Goal: Task Accomplishment & Management: Use online tool/utility

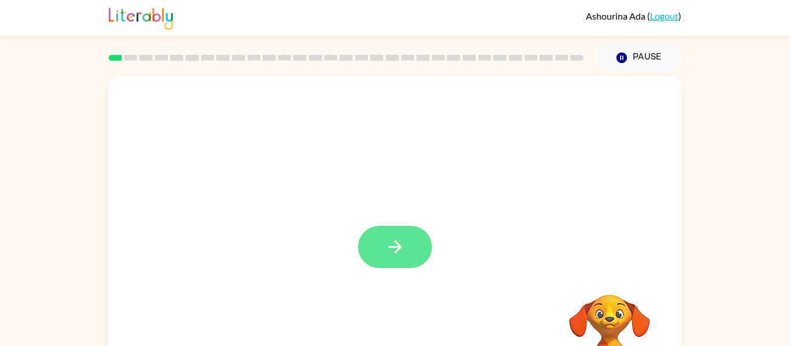
click at [368, 259] on button "button" at bounding box center [395, 247] width 74 height 42
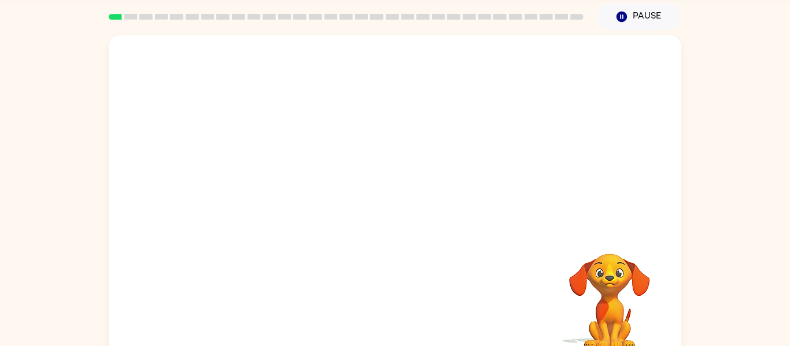
scroll to position [40, 0]
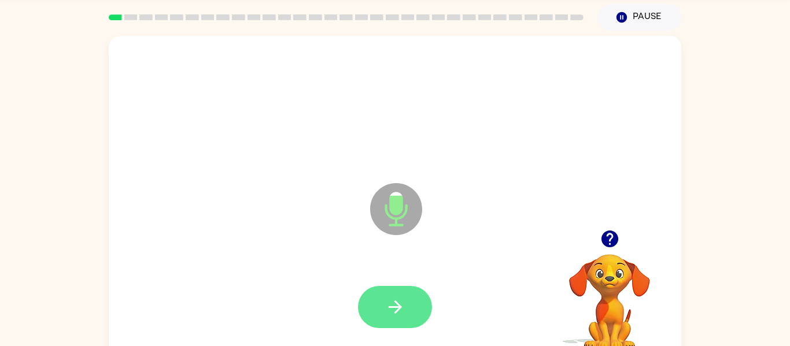
click at [391, 299] on icon "button" at bounding box center [395, 307] width 20 height 20
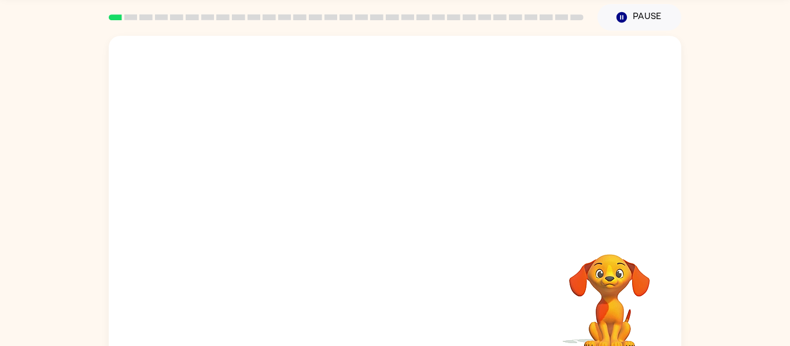
scroll to position [0, 0]
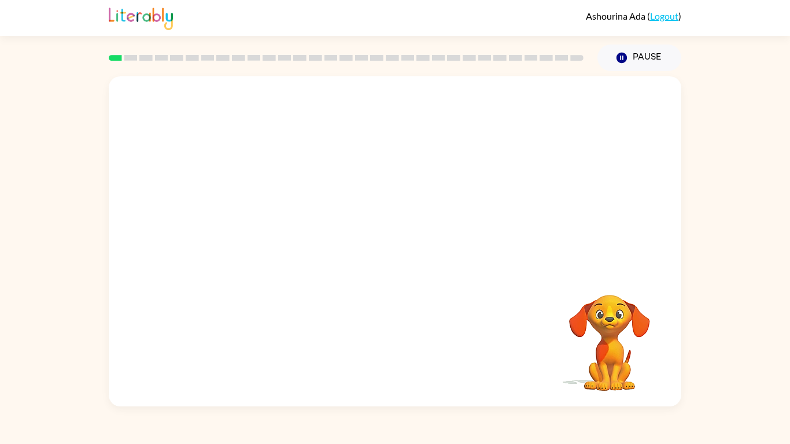
click at [391, 346] on div "Your browser must support playing .mp4 files to use Literably. Please try using…" at bounding box center [395, 241] width 572 height 330
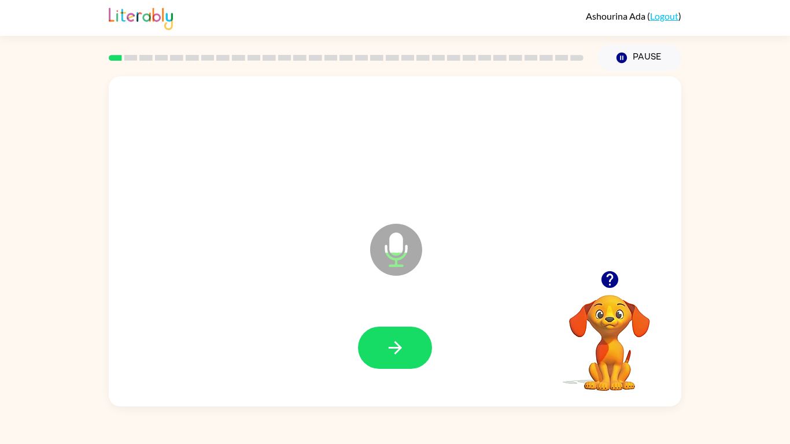
click at [608, 281] on icon "button" at bounding box center [609, 279] width 17 height 17
click at [414, 346] on button "button" at bounding box center [395, 348] width 74 height 42
click at [402, 346] on icon "button" at bounding box center [395, 348] width 20 height 20
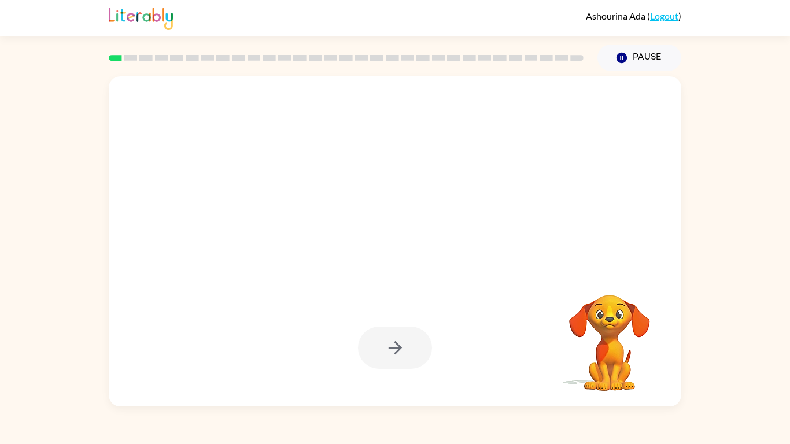
click at [402, 346] on div at bounding box center [395, 348] width 74 height 42
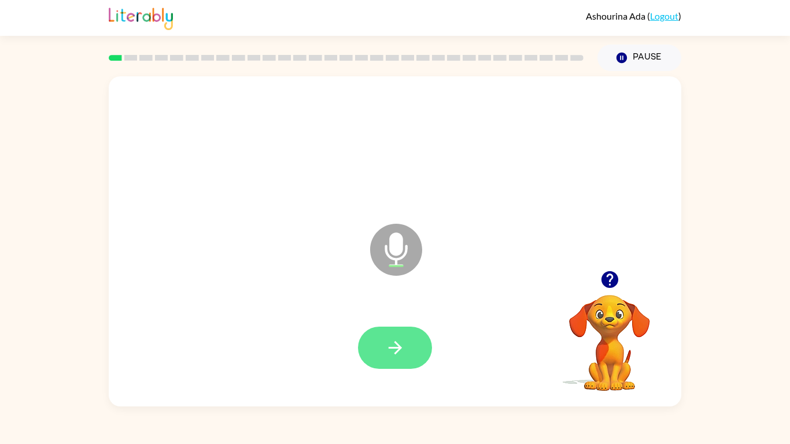
click at [402, 346] on icon "button" at bounding box center [395, 348] width 20 height 20
click at [403, 346] on icon "button" at bounding box center [395, 348] width 20 height 20
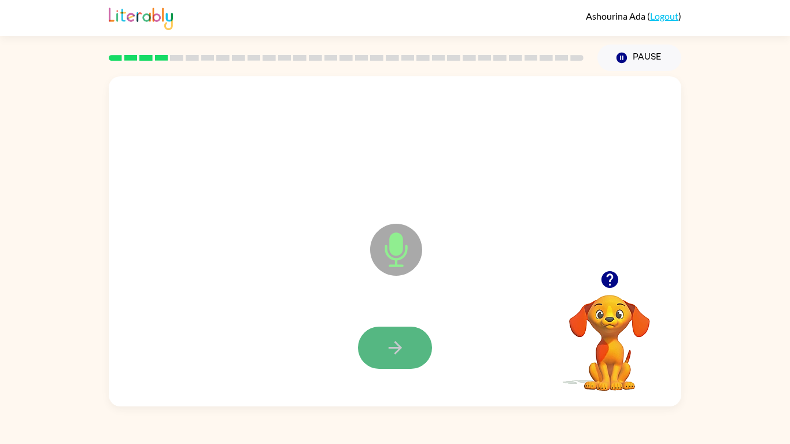
click at [403, 346] on icon "button" at bounding box center [395, 348] width 20 height 20
click at [402, 346] on icon "button" at bounding box center [395, 348] width 20 height 20
click at [403, 346] on icon "button" at bounding box center [395, 348] width 20 height 20
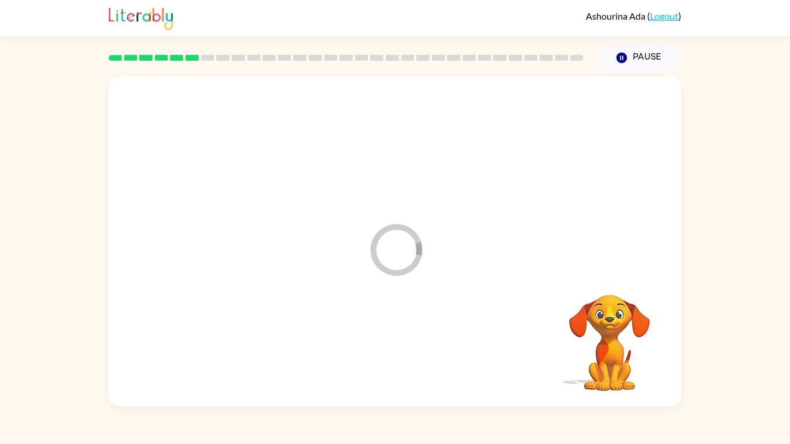
click at [403, 346] on div at bounding box center [394, 348] width 549 height 95
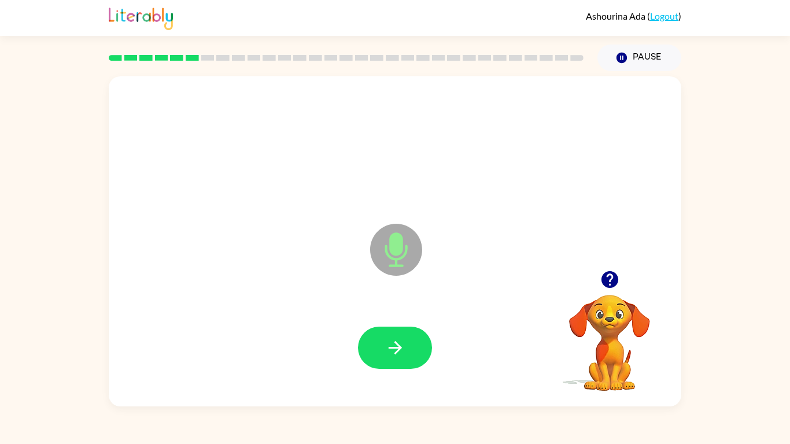
click at [403, 346] on icon "button" at bounding box center [395, 348] width 20 height 20
click at [612, 285] on icon "button" at bounding box center [609, 279] width 17 height 17
click at [390, 346] on icon "button" at bounding box center [395, 348] width 20 height 20
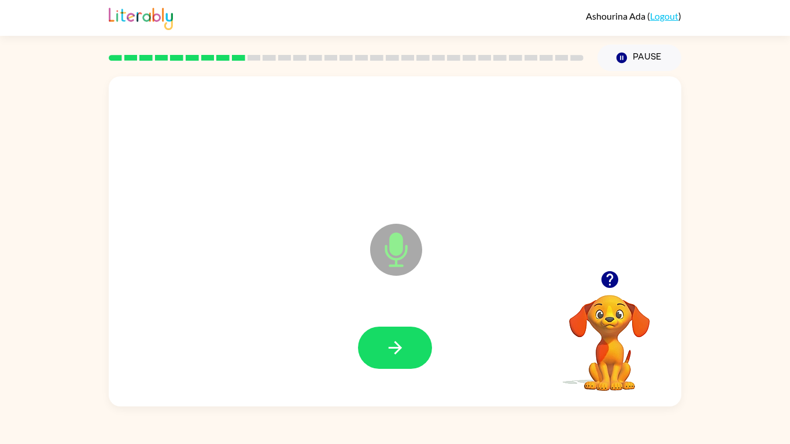
click at [390, 346] on icon "button" at bounding box center [395, 348] width 20 height 20
click at [410, 346] on button "button" at bounding box center [395, 348] width 74 height 42
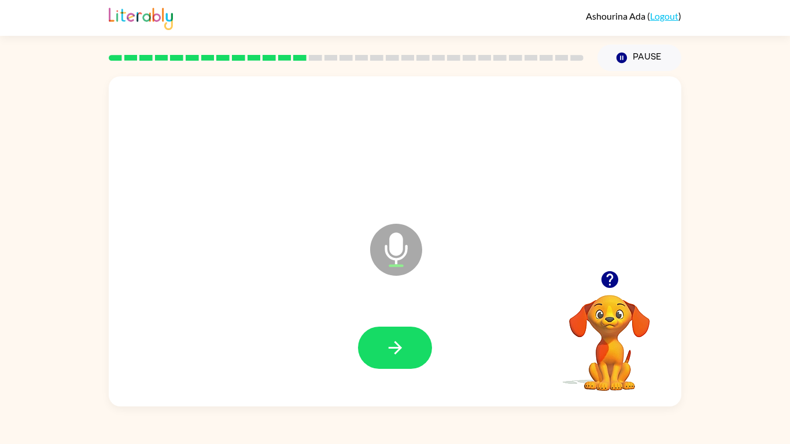
click at [601, 313] on video "Your browser must support playing .mp4 files to use Literably. Please try using…" at bounding box center [609, 335] width 116 height 116
click at [607, 271] on icon "button" at bounding box center [609, 279] width 17 height 17
click at [419, 345] on button "button" at bounding box center [395, 348] width 74 height 42
click at [434, 346] on div at bounding box center [394, 348] width 549 height 95
click at [345, 327] on div at bounding box center [394, 348] width 549 height 95
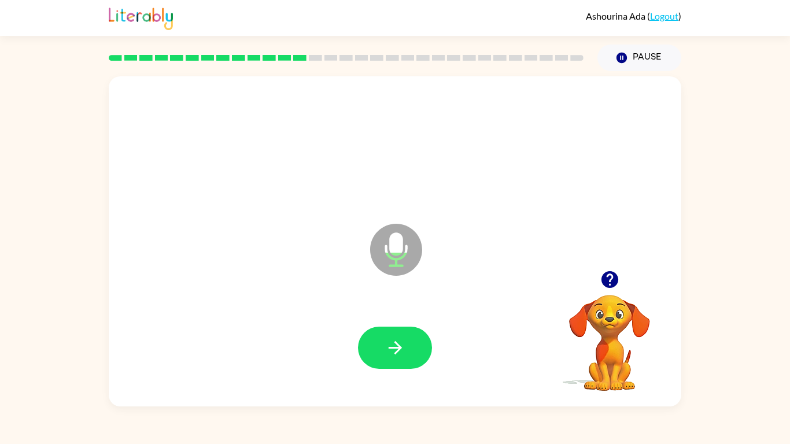
click at [424, 327] on div at bounding box center [395, 348] width 74 height 42
click at [406, 345] on button "button" at bounding box center [395, 348] width 74 height 42
click at [594, 343] on video "Your browser must support playing .mp4 files to use Literably. Please try using…" at bounding box center [609, 335] width 116 height 116
click at [609, 287] on icon "button" at bounding box center [609, 279] width 17 height 17
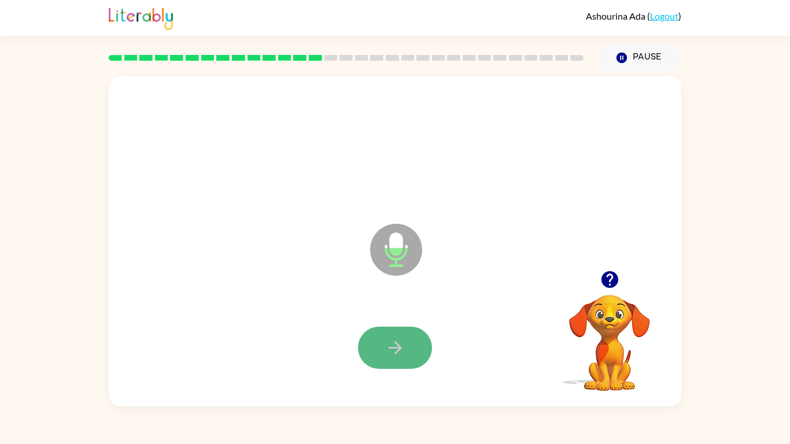
click at [416, 346] on button "button" at bounding box center [395, 348] width 74 height 42
click at [418, 346] on button "button" at bounding box center [395, 348] width 74 height 42
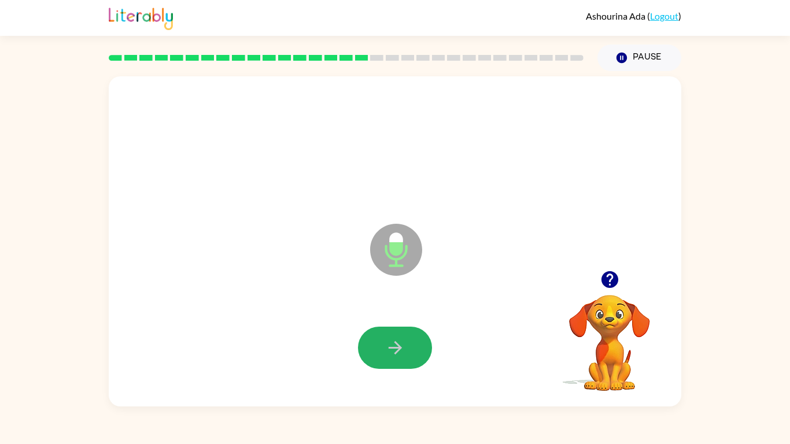
click at [418, 346] on button "button" at bounding box center [395, 348] width 74 height 42
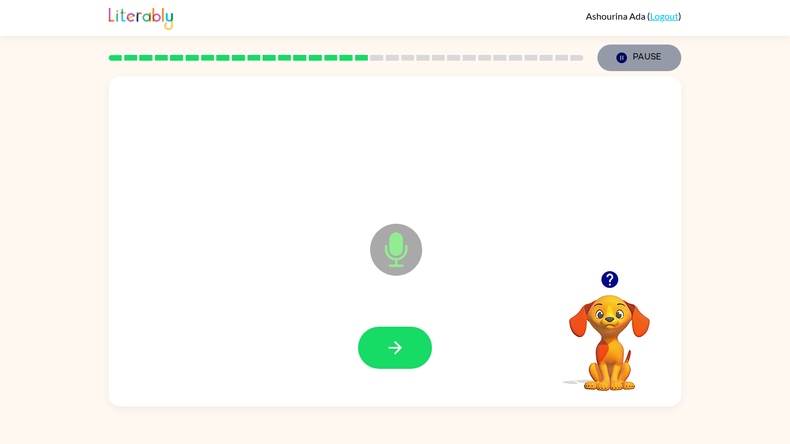
click at [616, 51] on icon "Pause" at bounding box center [621, 57] width 13 height 13
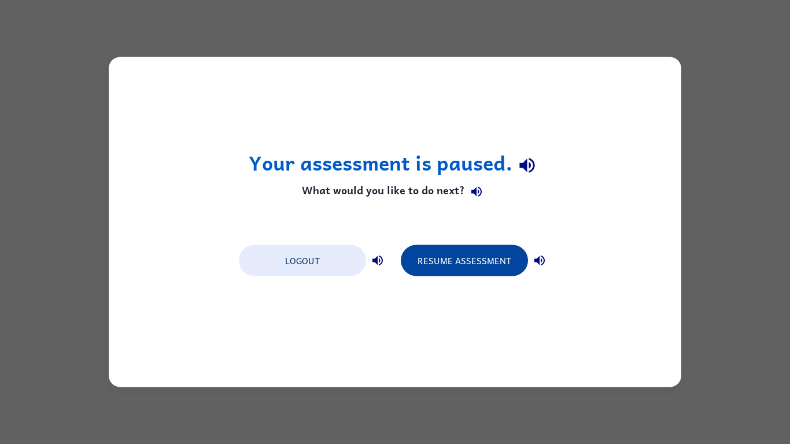
click at [485, 265] on button "Resume Assessment" at bounding box center [464, 260] width 127 height 31
